Goal: Transaction & Acquisition: Obtain resource

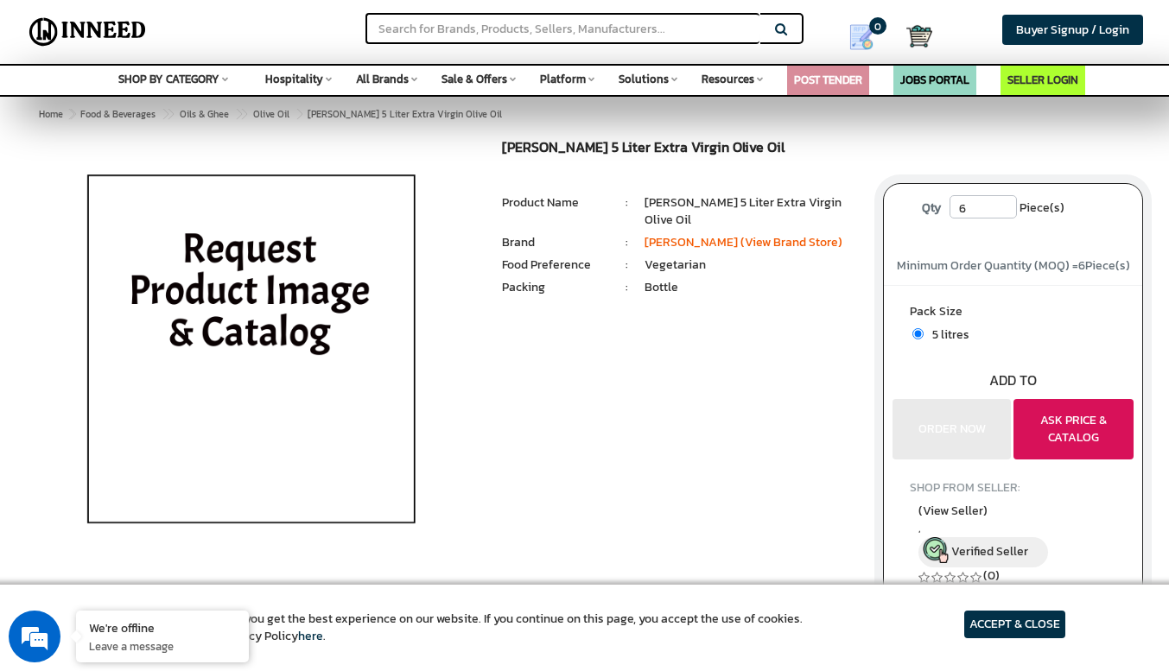
click at [1084, 418] on button "ASK PRICE & CATALOG" at bounding box center [1073, 429] width 120 height 60
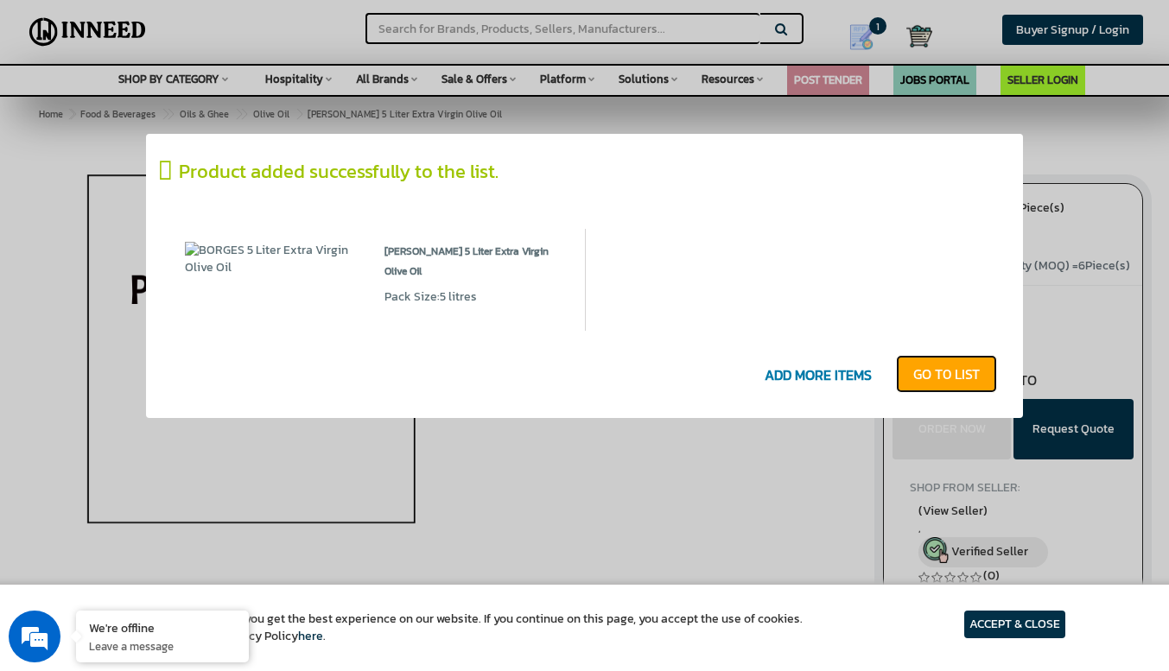
click at [943, 379] on link "GO T0 LIST" at bounding box center [946, 374] width 101 height 38
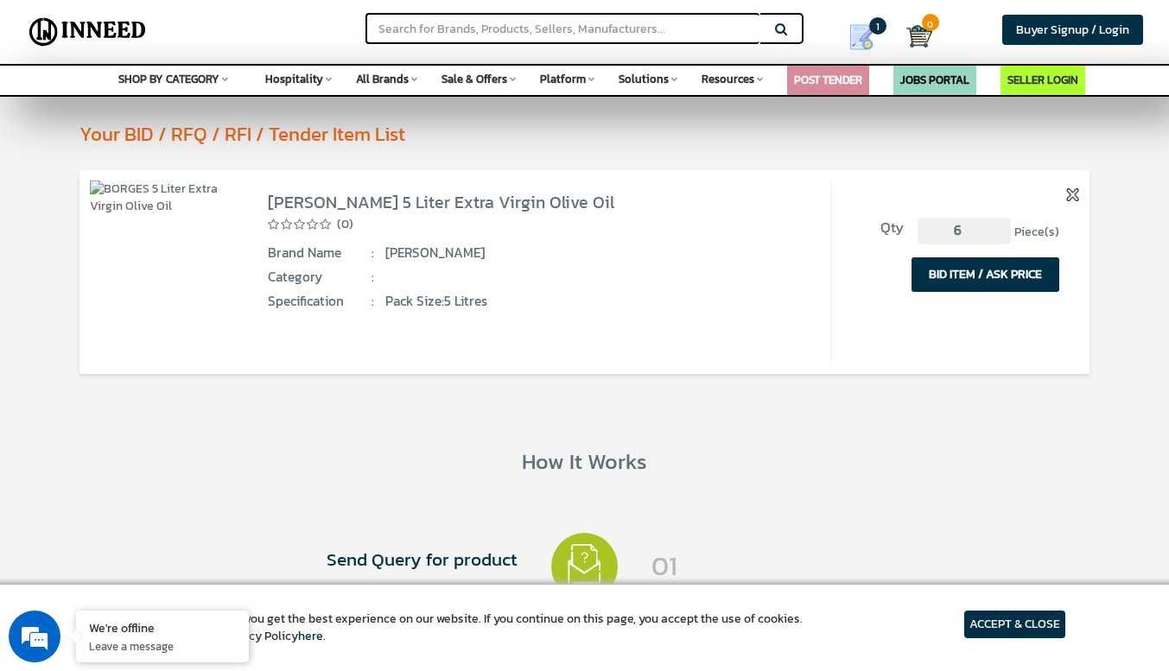
click at [962, 264] on button "BID ITEM / ASK PRICE" at bounding box center [985, 274] width 148 height 35
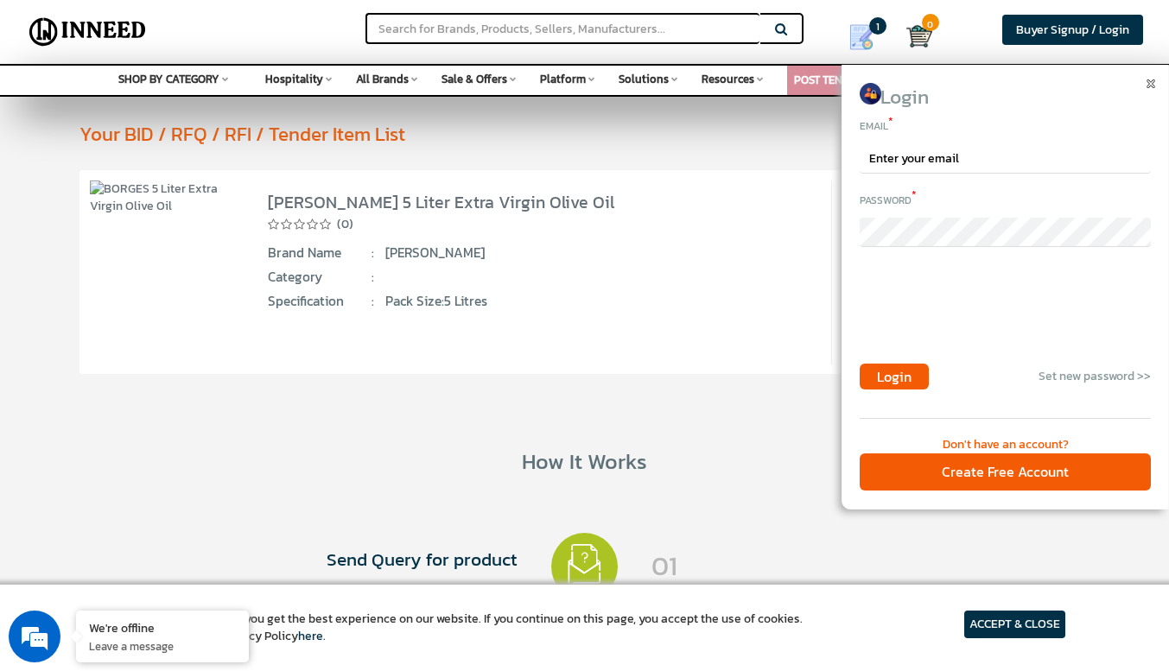
click at [1149, 80] on img at bounding box center [1150, 83] width 9 height 9
